Goal: Task Accomplishment & Management: Use online tool/utility

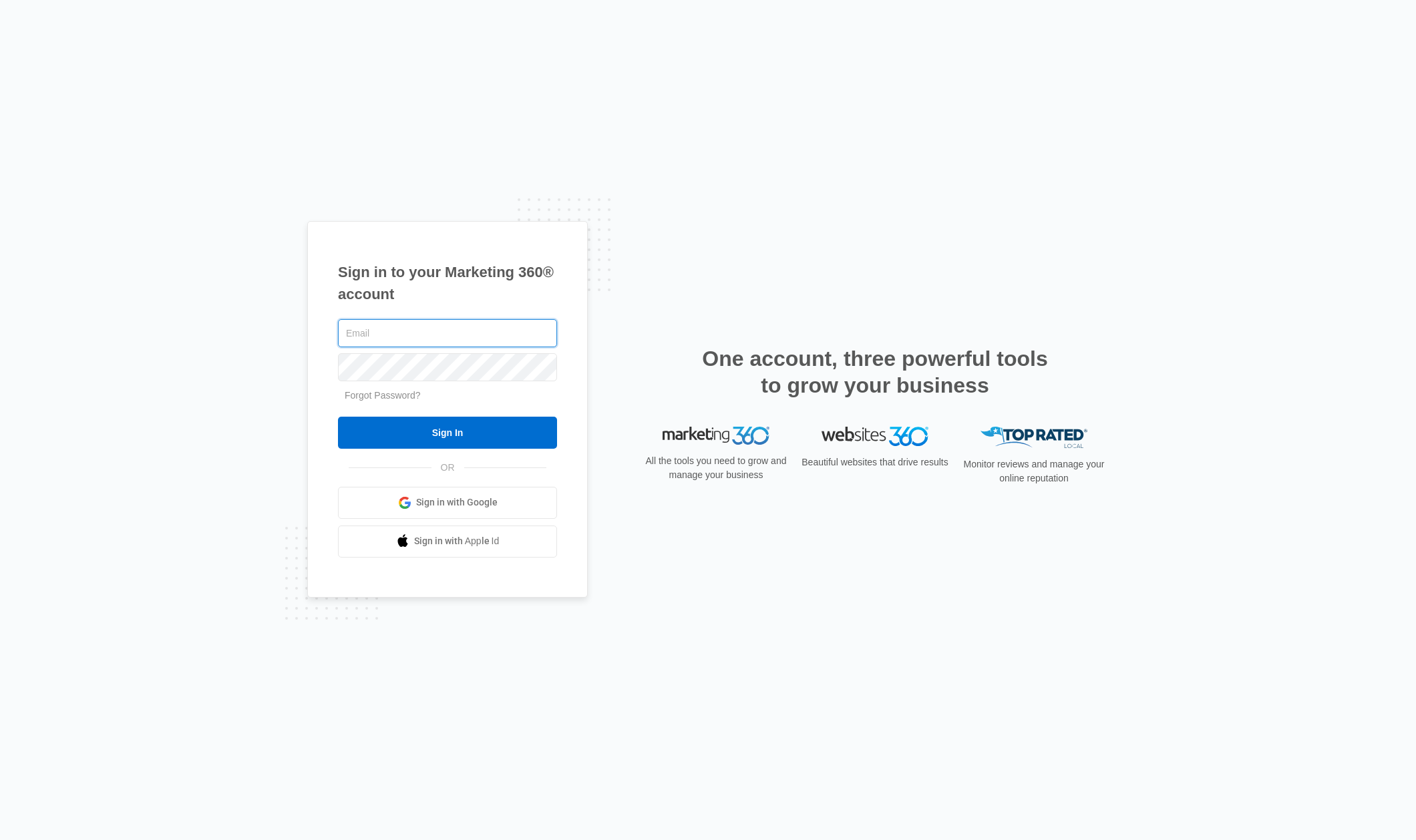
type input "dcbriand@me.com"
click at [476, 430] on input "Sign In" at bounding box center [448, 433] width 219 height 32
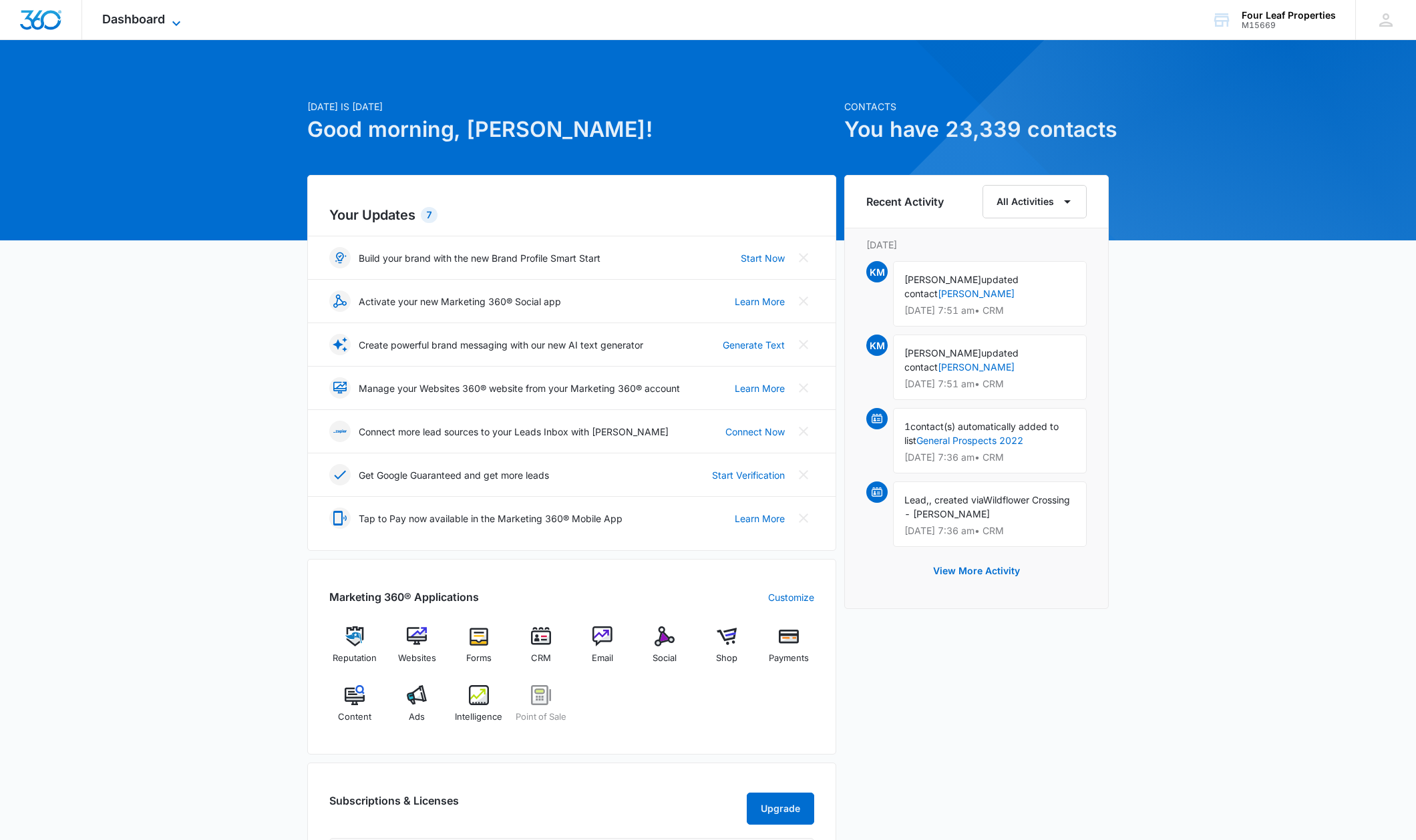
click at [180, 17] on icon at bounding box center [176, 24] width 16 height 16
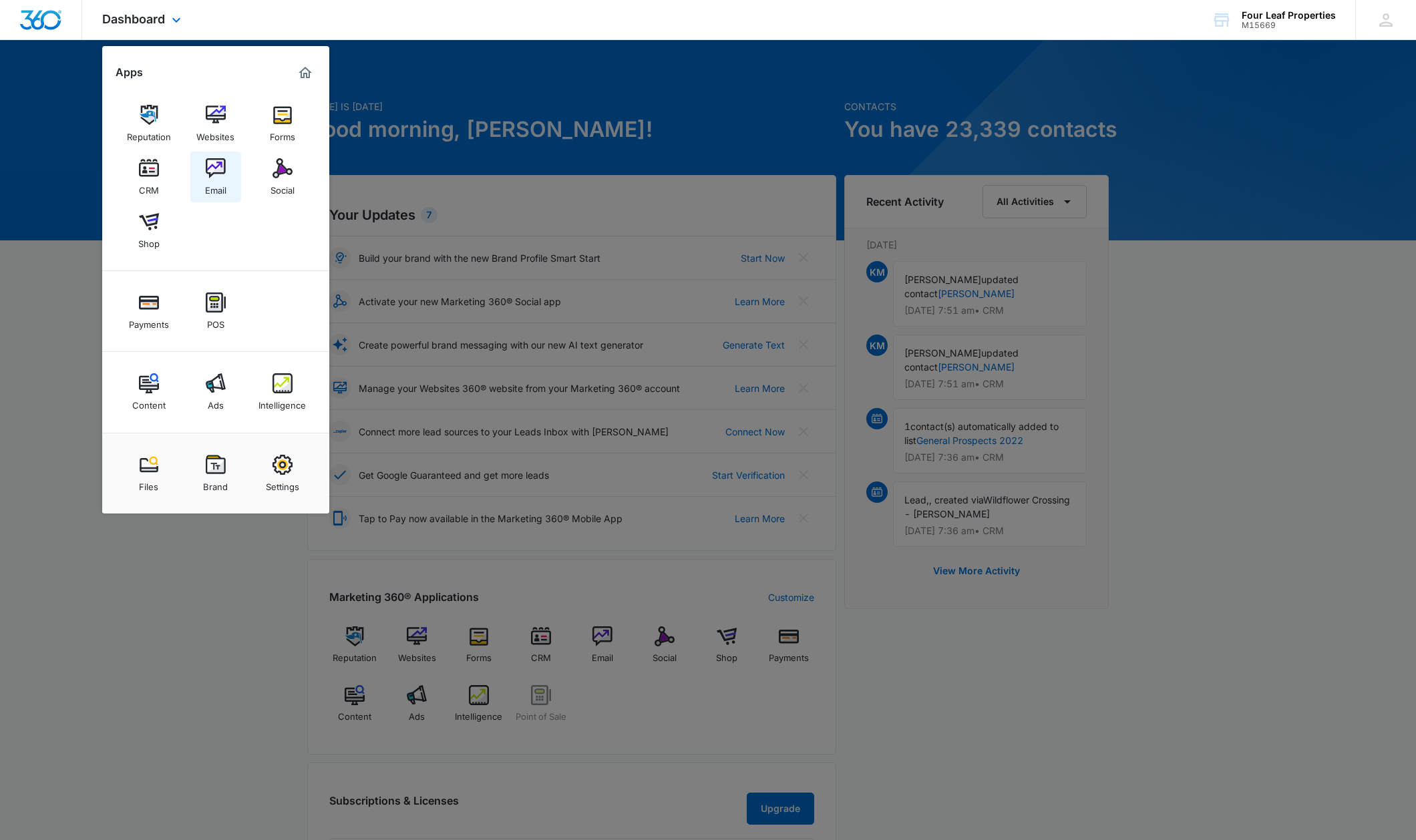
click at [207, 166] on img at bounding box center [216, 168] width 20 height 20
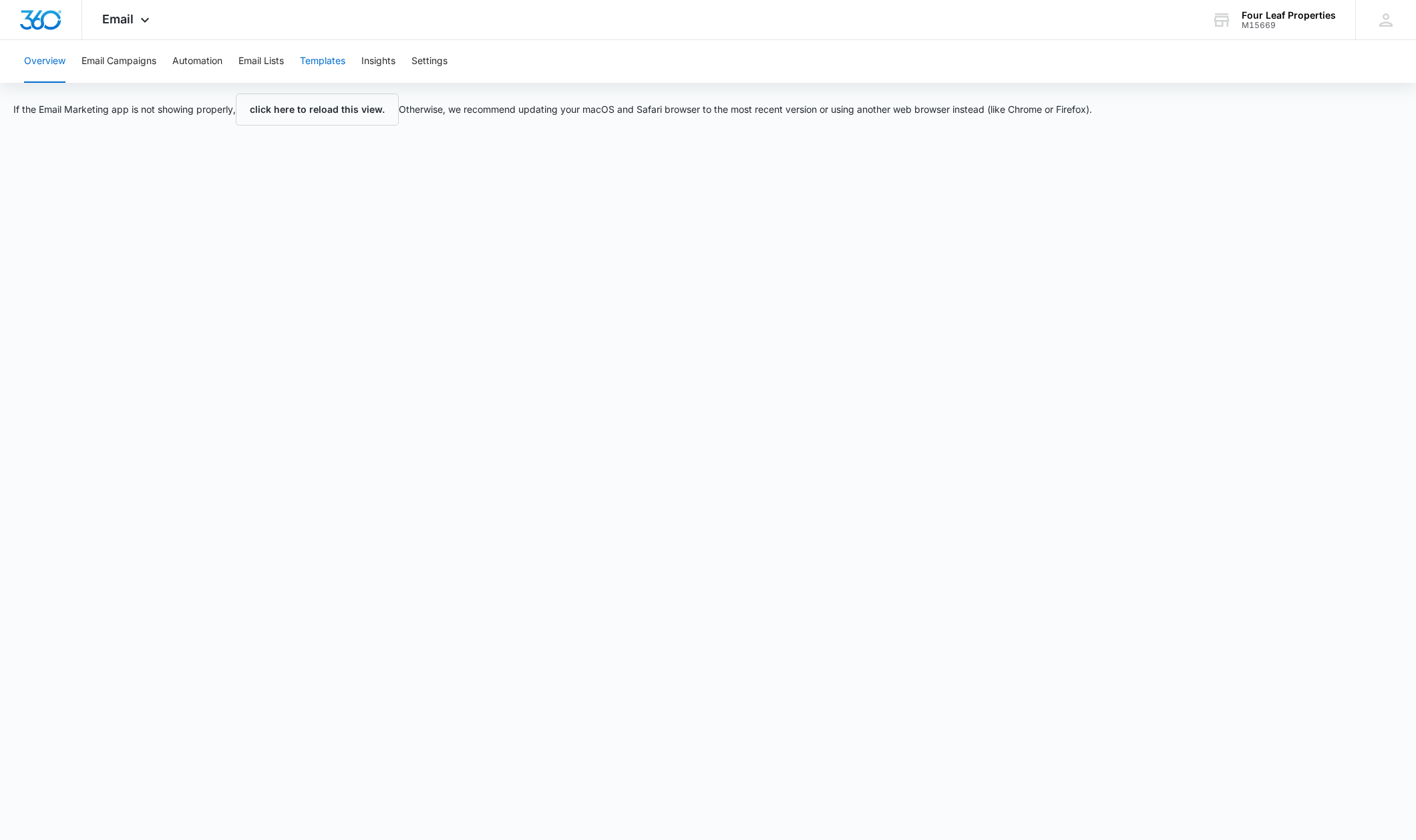
click at [319, 59] on button "Templates" at bounding box center [322, 61] width 45 height 43
